Goal: Find specific page/section: Find specific page/section

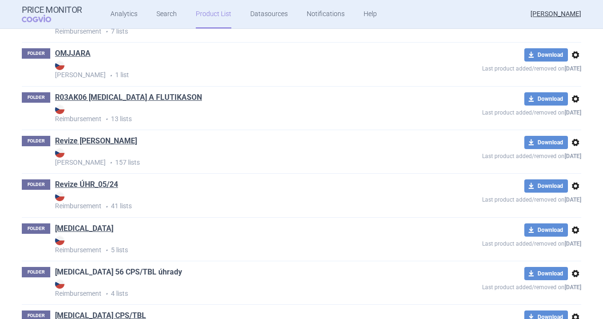
scroll to position [1151, 0]
click at [72, 139] on link "Revize [PERSON_NAME]" at bounding box center [96, 141] width 82 height 10
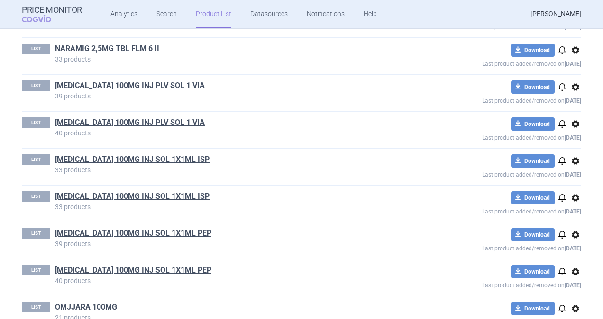
scroll to position [2985, 0]
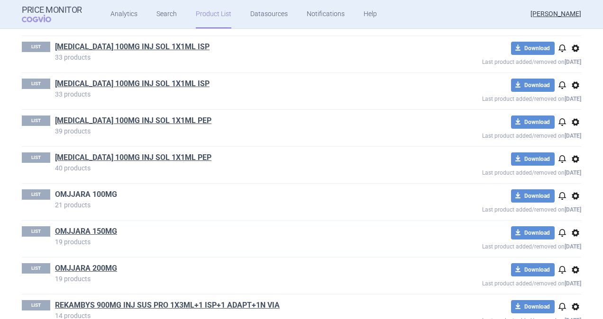
click at [88, 190] on link "OMJJARA 100MG" at bounding box center [86, 195] width 62 height 10
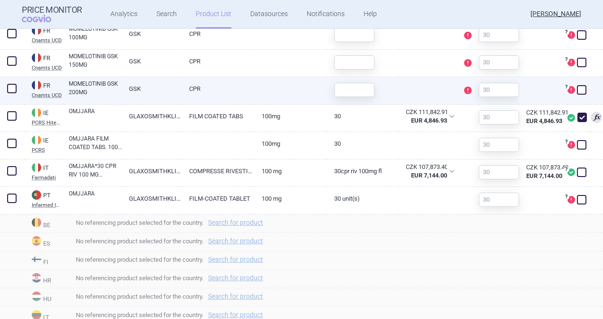
scroll to position [426, 0]
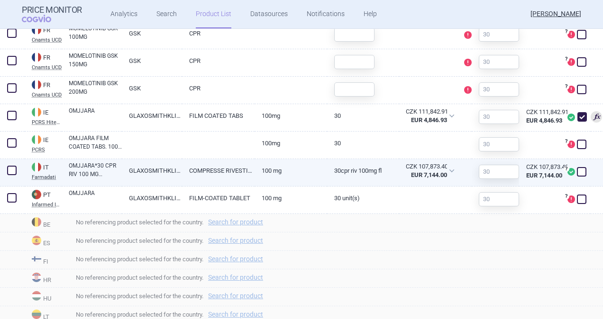
drag, startPoint x: 572, startPoint y: 172, endPoint x: 411, endPoint y: 233, distance: 172.8
click at [577, 172] on span at bounding box center [581, 171] width 9 height 9
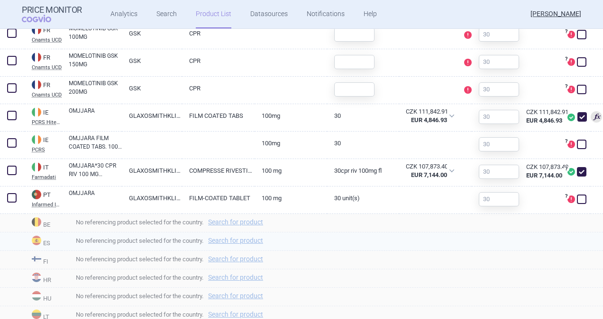
checkbox input "true"
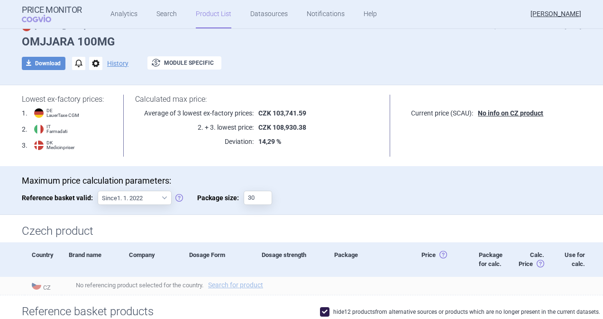
scroll to position [0, 0]
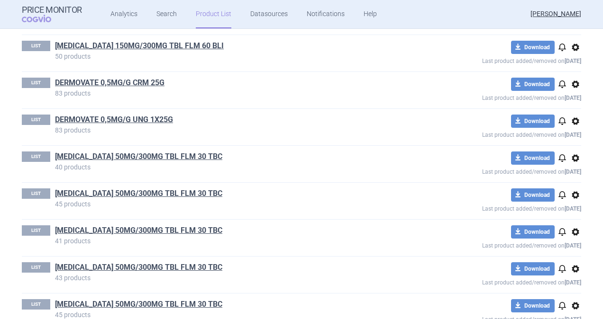
scroll to position [1516, 0]
